Goal: Task Accomplishment & Management: Manage account settings

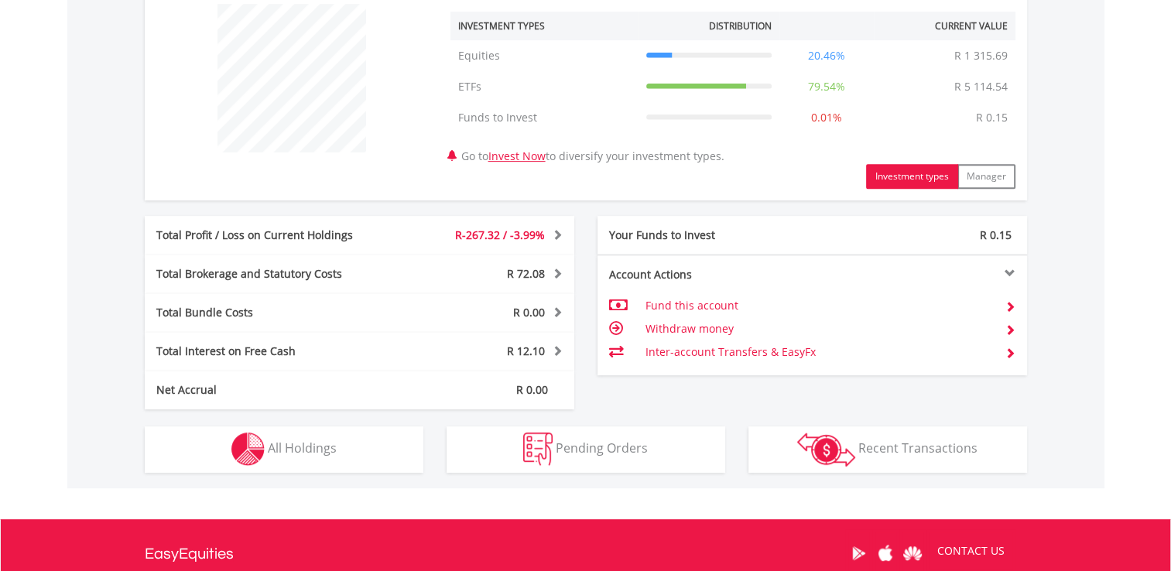
scroll to position [598, 0]
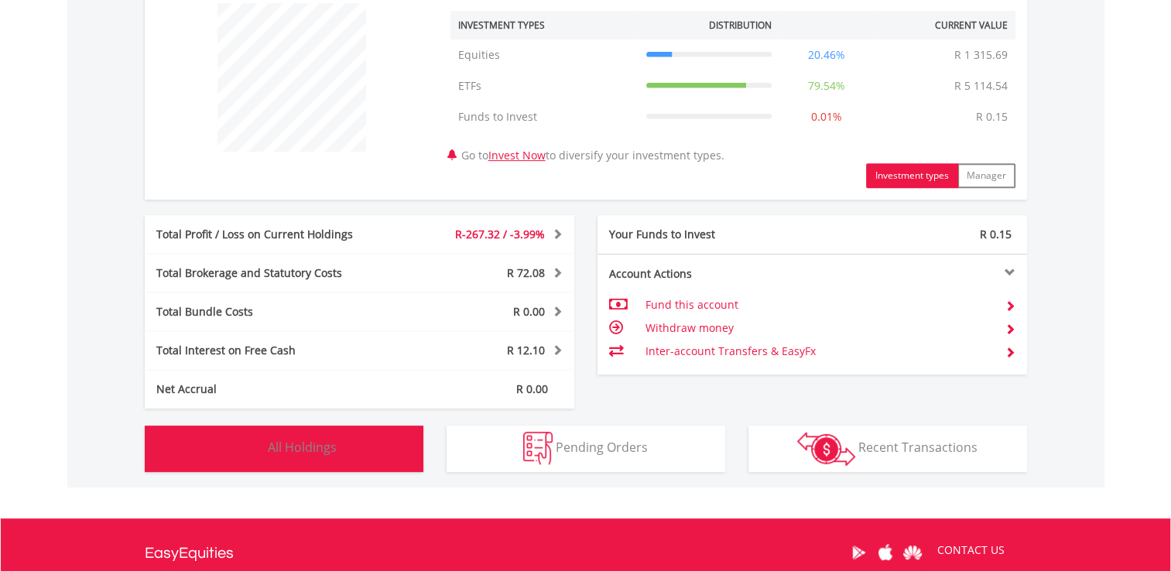
click at [331, 447] on span "All Holdings" at bounding box center [302, 447] width 69 height 17
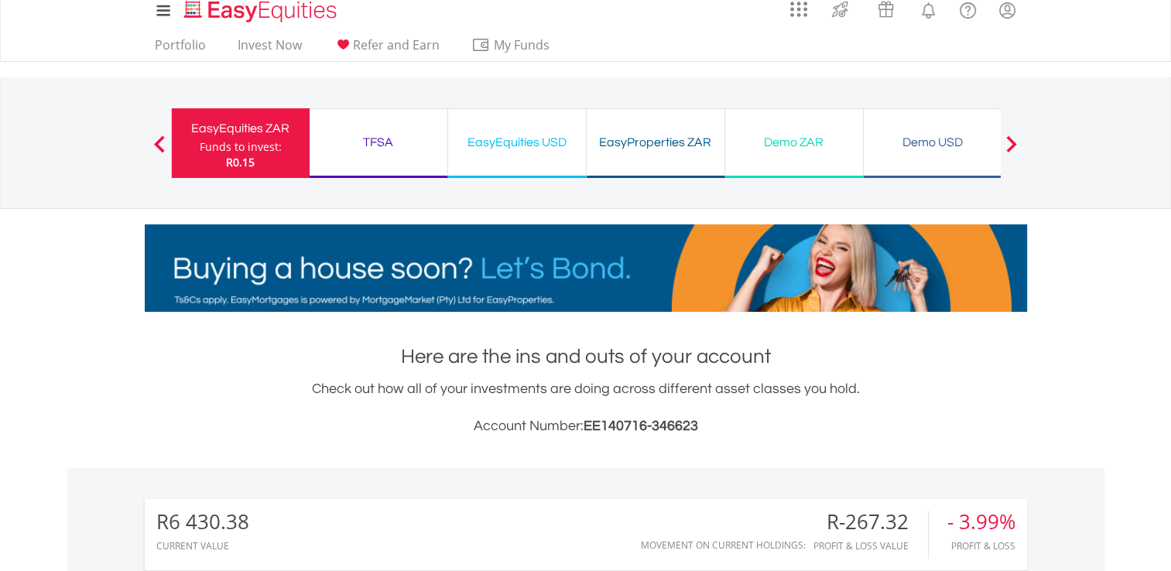
scroll to position [0, 0]
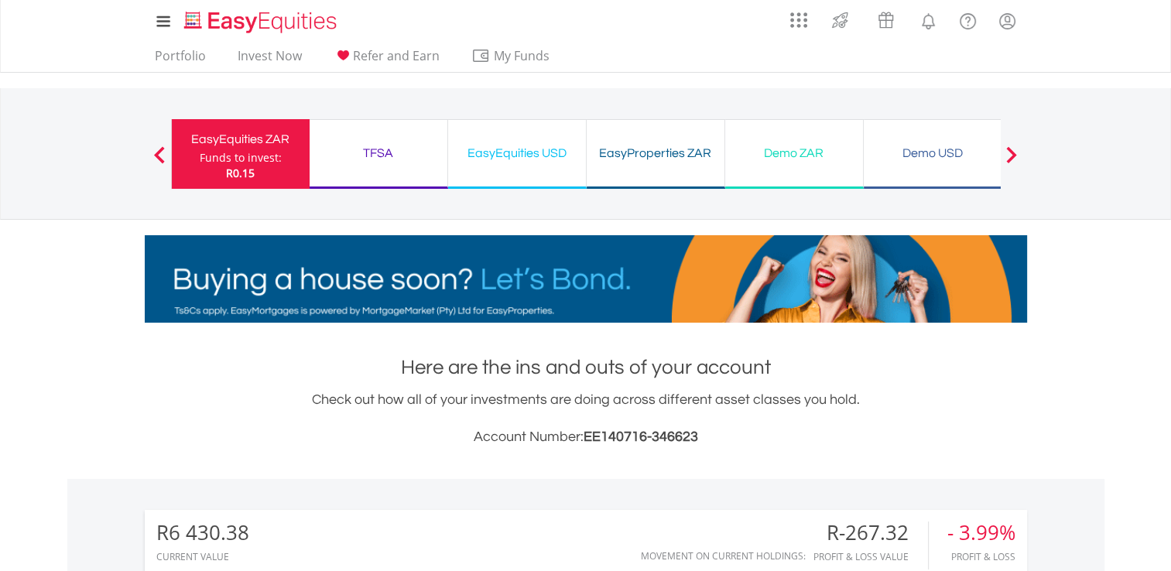
click at [402, 155] on div "TFSA" at bounding box center [378, 153] width 119 height 22
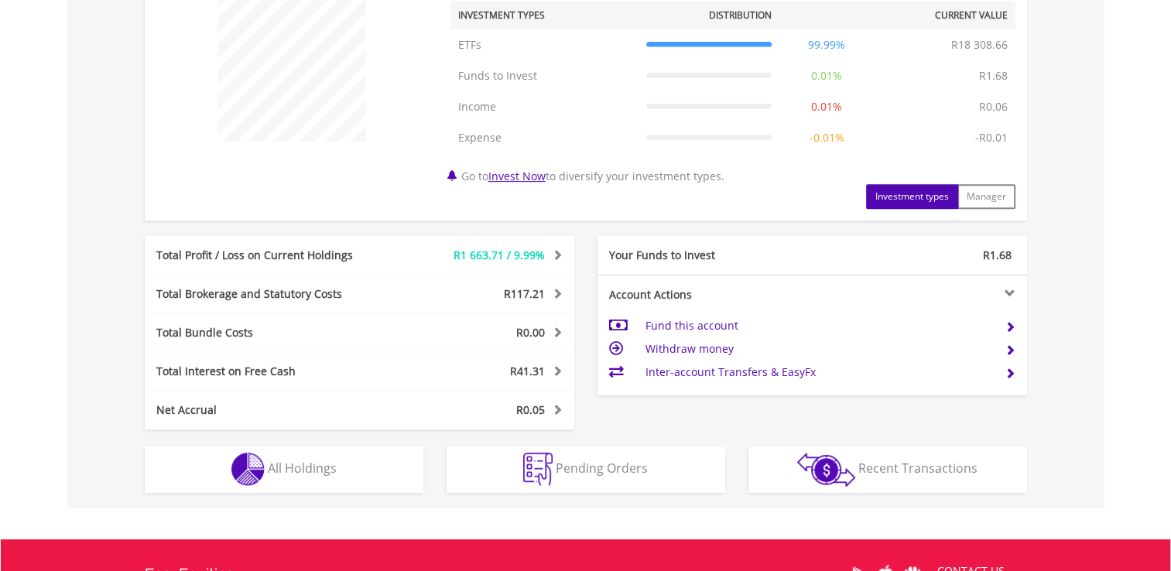
scroll to position [650, 0]
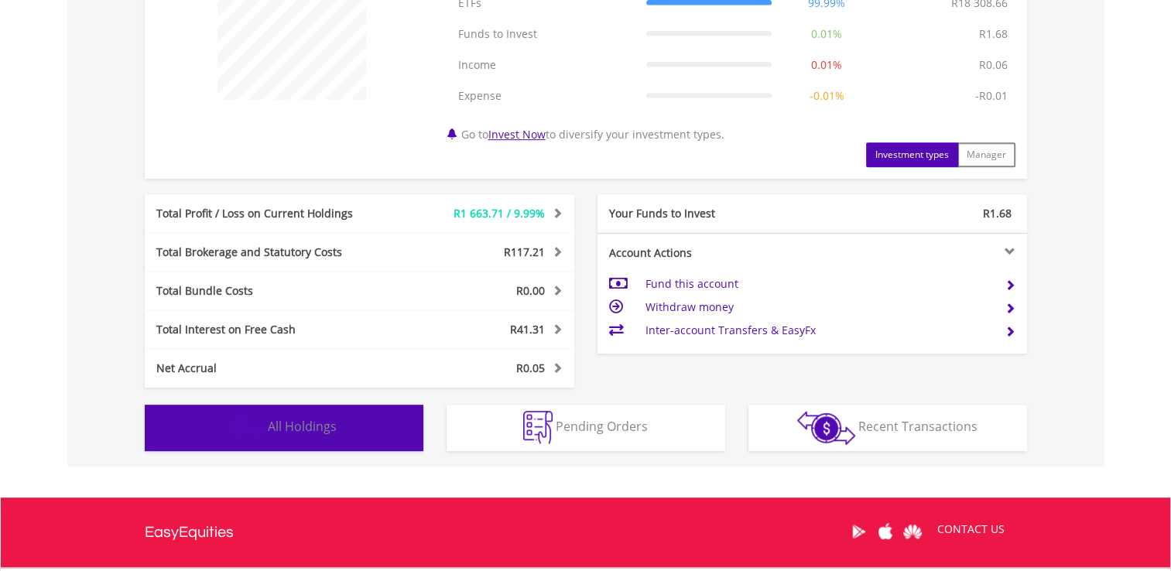
click at [343, 429] on button "Holdings All Holdings" at bounding box center [284, 428] width 279 height 46
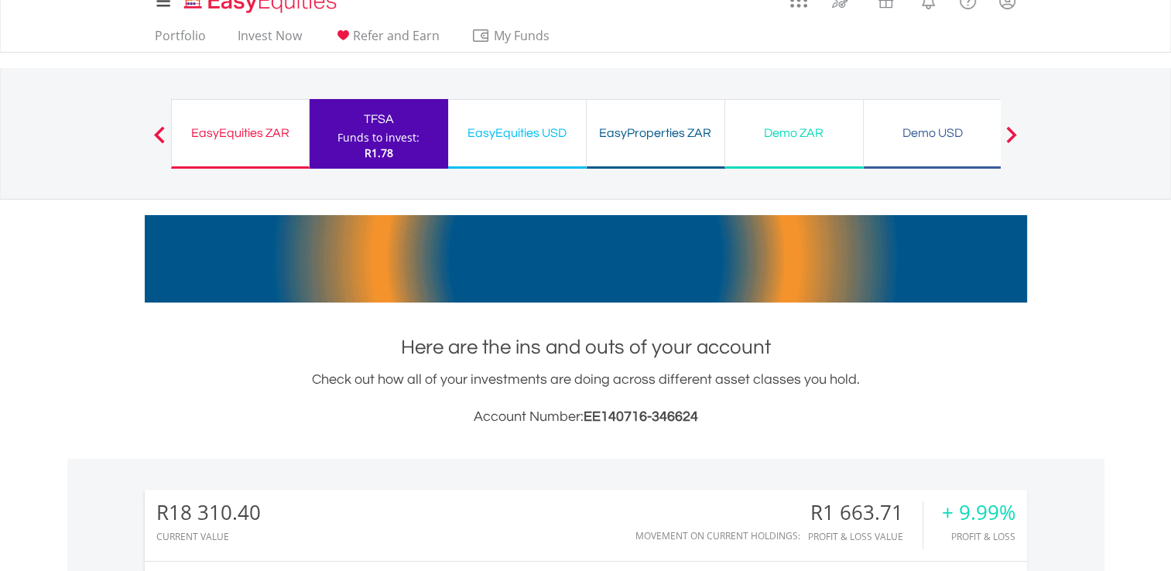
scroll to position [0, 0]
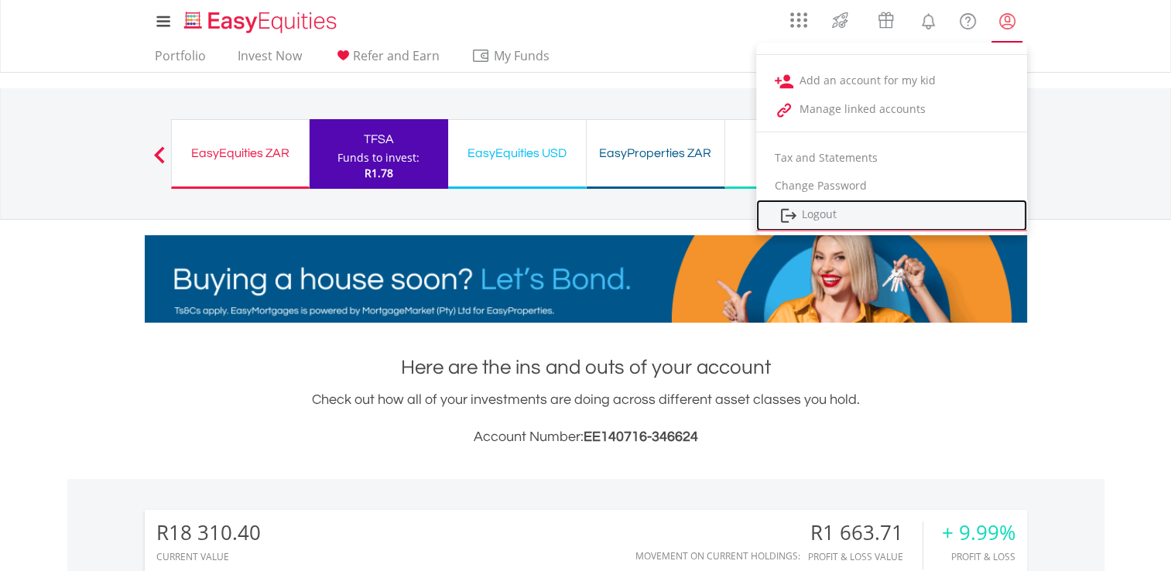
click at [886, 214] on link "Logout" at bounding box center [891, 216] width 271 height 32
